Goal: Entertainment & Leisure: Consume media (video, audio)

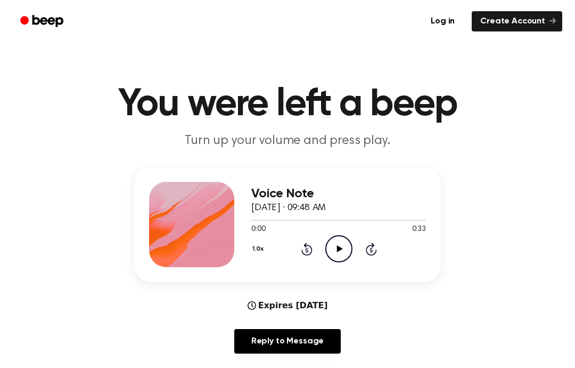
click at [338, 243] on icon "Play Audio" at bounding box center [338, 248] width 27 height 27
click at [342, 256] on icon "Play Audio" at bounding box center [338, 248] width 27 height 27
click at [345, 246] on icon "Play Audio" at bounding box center [338, 248] width 27 height 27
click at [336, 253] on icon "Play Audio" at bounding box center [338, 248] width 27 height 27
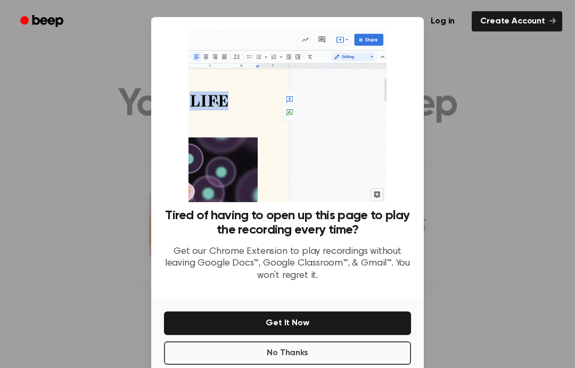
click at [498, 267] on div at bounding box center [287, 184] width 575 height 368
click at [574, 274] on div at bounding box center [287, 184] width 575 height 368
click at [550, 22] on icon at bounding box center [553, 21] width 6 height 6
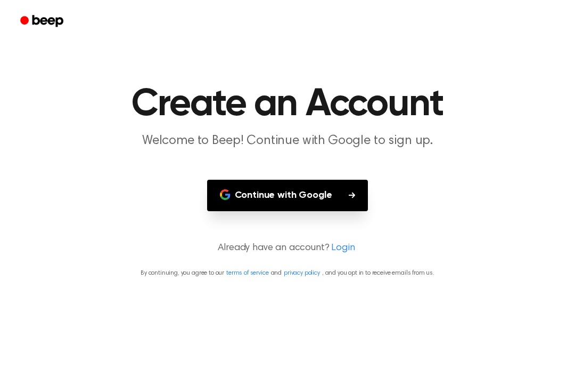
click at [549, 28] on div at bounding box center [288, 21] width 550 height 43
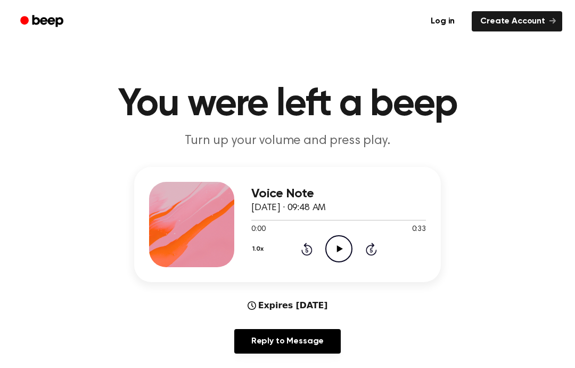
click at [329, 265] on div "Voice Note October 4, 2024 · 09:48 AM 0:00 0:33 Your browser does not support t…" at bounding box center [338, 224] width 175 height 85
click at [335, 244] on icon "Play Audio" at bounding box center [338, 248] width 27 height 27
click at [339, 259] on icon "Play Audio" at bounding box center [338, 248] width 27 height 27
click at [342, 252] on icon "Play Audio" at bounding box center [338, 248] width 27 height 27
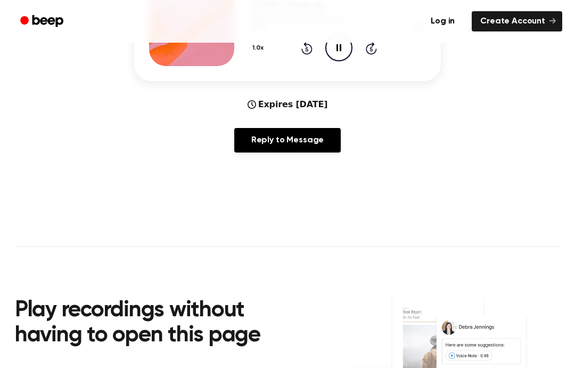
scroll to position [198, 0]
